Goal: Transaction & Acquisition: Purchase product/service

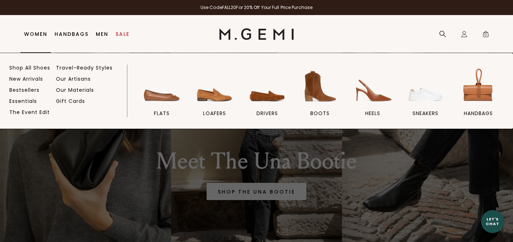
click at [38, 33] on link "Women" at bounding box center [35, 34] width 23 height 6
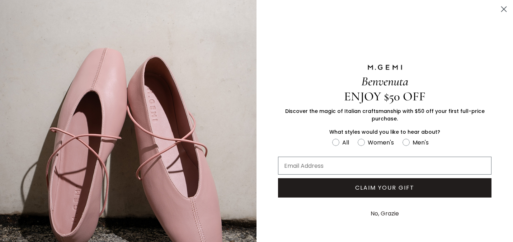
click at [506, 6] on circle "Close dialog" at bounding box center [503, 9] width 12 height 12
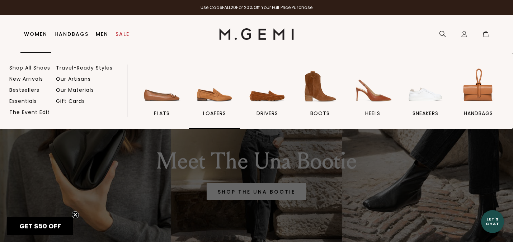
click at [213, 111] on span "loafers" at bounding box center [214, 113] width 23 height 6
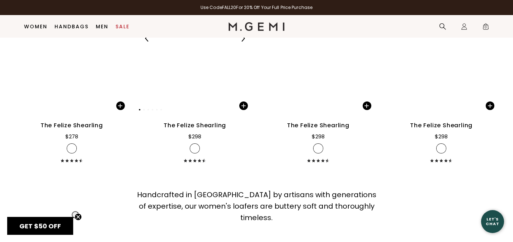
scroll to position [1937, 0]
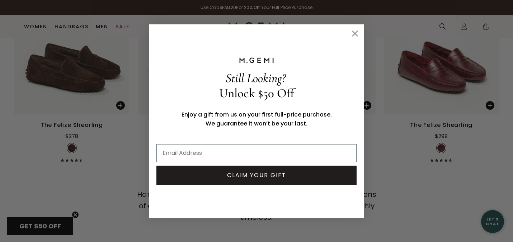
click at [355, 32] on circle "Close dialog" at bounding box center [355, 33] width 12 height 12
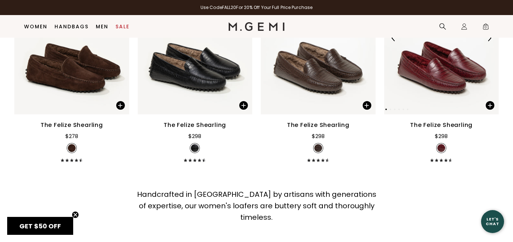
click at [442, 54] on img at bounding box center [441, 37] width 115 height 153
click at [436, 66] on img at bounding box center [441, 37] width 115 height 153
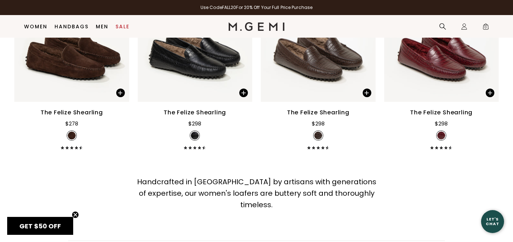
scroll to position [1945, 0]
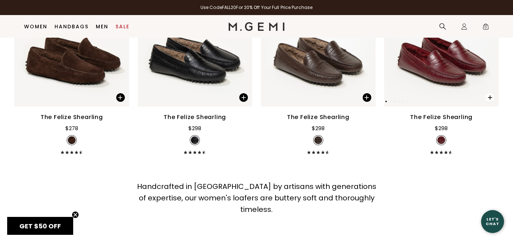
click at [491, 93] on span at bounding box center [489, 97] width 9 height 9
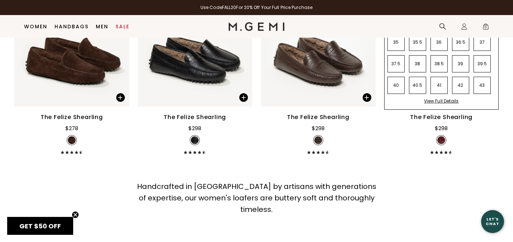
click at [491, 92] on ul "35 35.5 36 36.5 37 37.5 38 38.5 39 39.5 40 40.5 41 42 43" at bounding box center [437, 65] width 111 height 65
click at [443, 98] on div "View Full Details" at bounding box center [441, 103] width 35 height 11
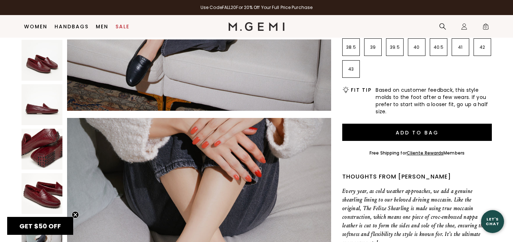
scroll to position [12, 0]
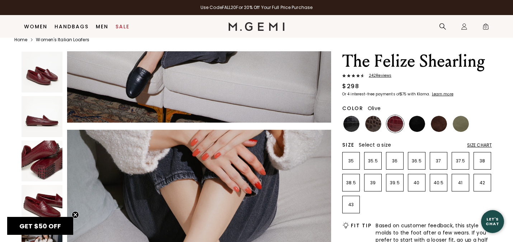
click at [463, 124] on img at bounding box center [460, 124] width 16 height 16
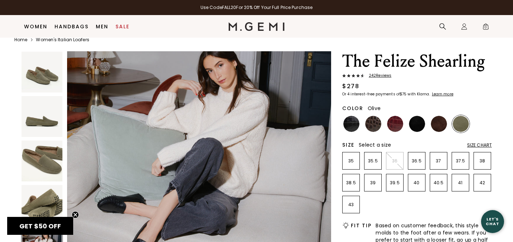
scroll to position [1247, 0]
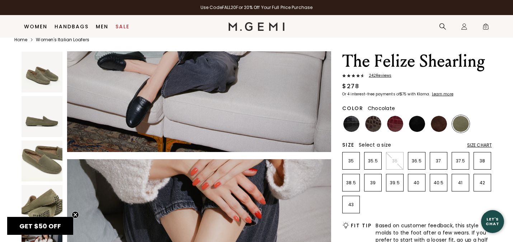
click at [440, 125] on img at bounding box center [438, 124] width 16 height 16
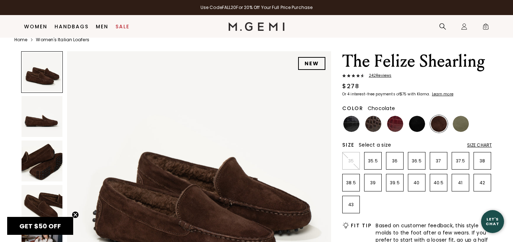
scroll to position [78, 0]
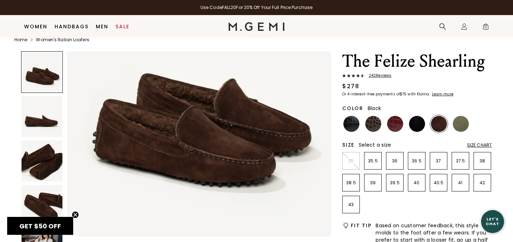
click at [418, 120] on img at bounding box center [417, 124] width 16 height 16
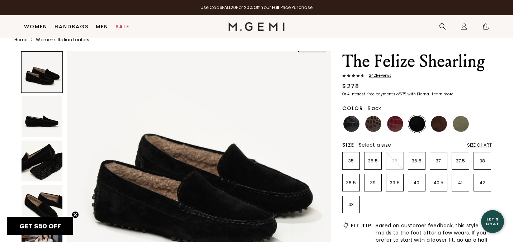
scroll to position [28, 0]
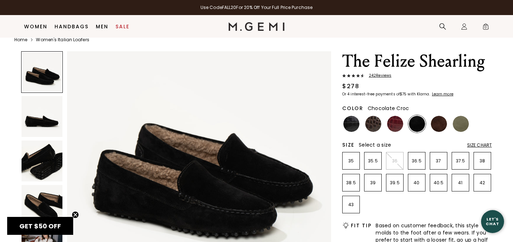
click at [376, 125] on img at bounding box center [373, 124] width 16 height 16
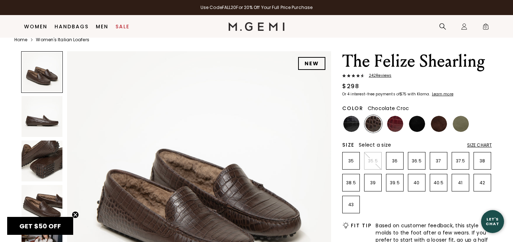
scroll to position [76, 0]
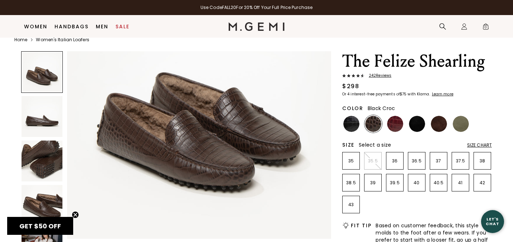
click at [354, 126] on img at bounding box center [351, 124] width 16 height 16
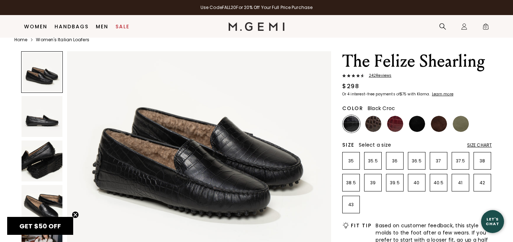
scroll to position [51, 0]
